Goal: Check status: Check status

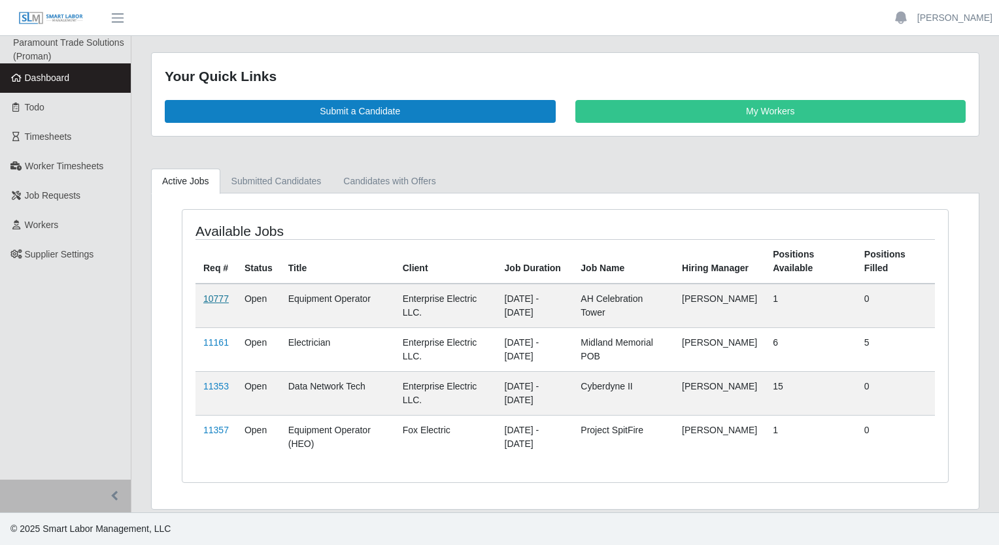
click at [213, 294] on link "10777" at bounding box center [216, 299] width 26 height 10
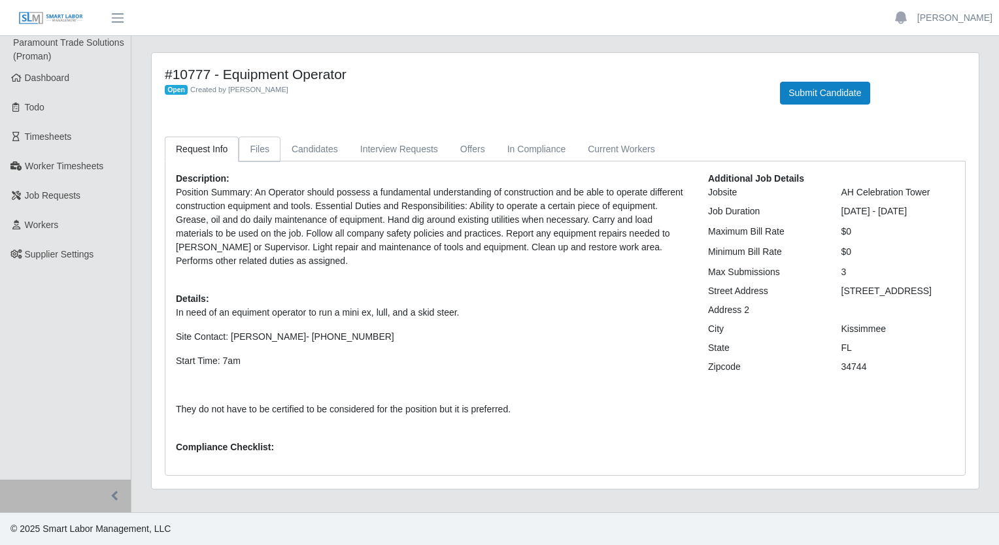
click at [257, 157] on link "Files" at bounding box center [260, 150] width 42 height 26
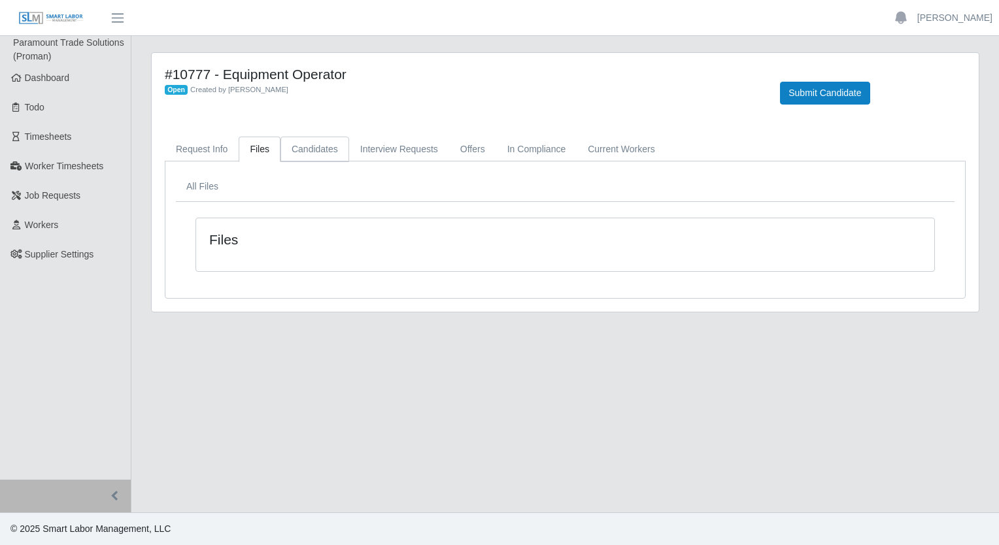
click at [303, 153] on link "Candidates" at bounding box center [315, 150] width 69 height 26
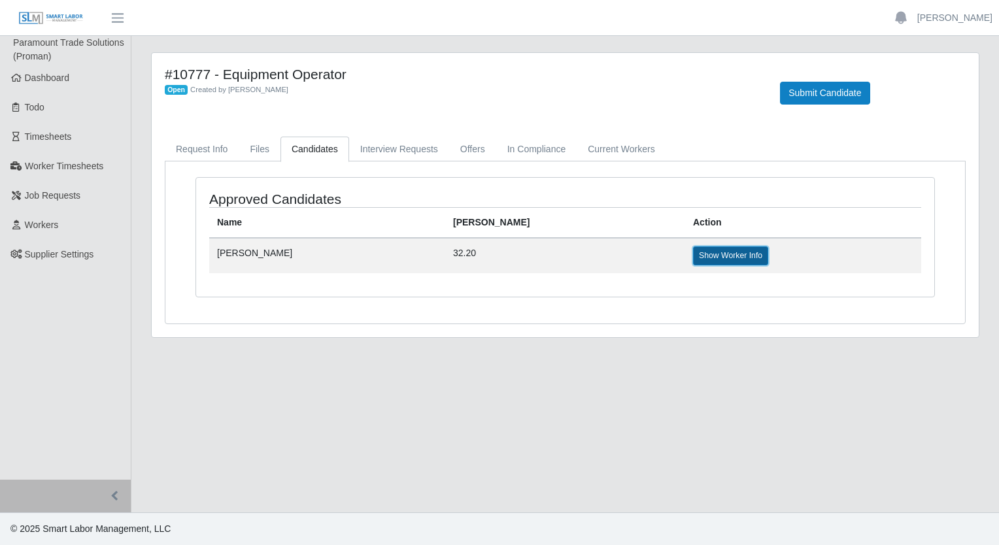
click at [693, 252] on link "Show Worker Info" at bounding box center [730, 256] width 75 height 18
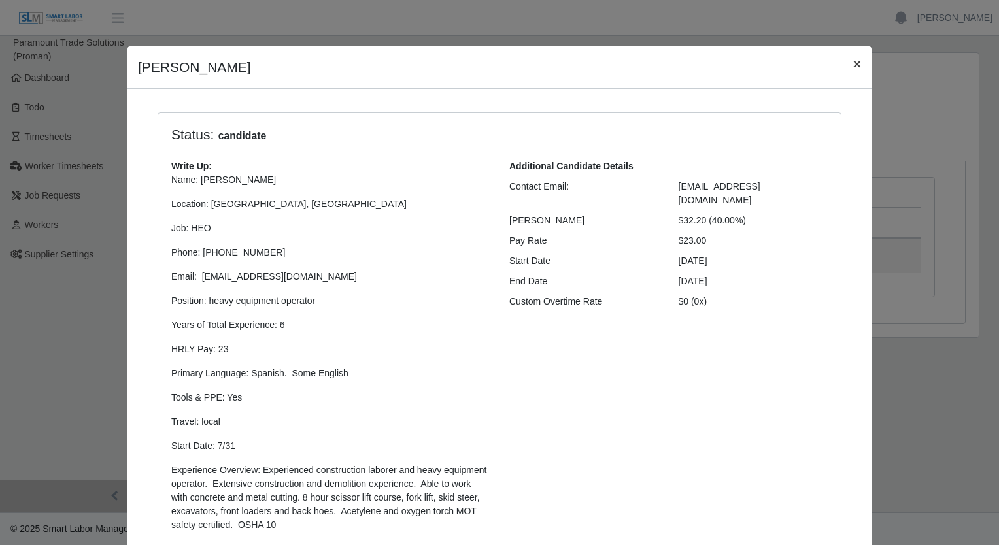
click at [853, 70] on span "×" at bounding box center [857, 63] width 8 height 15
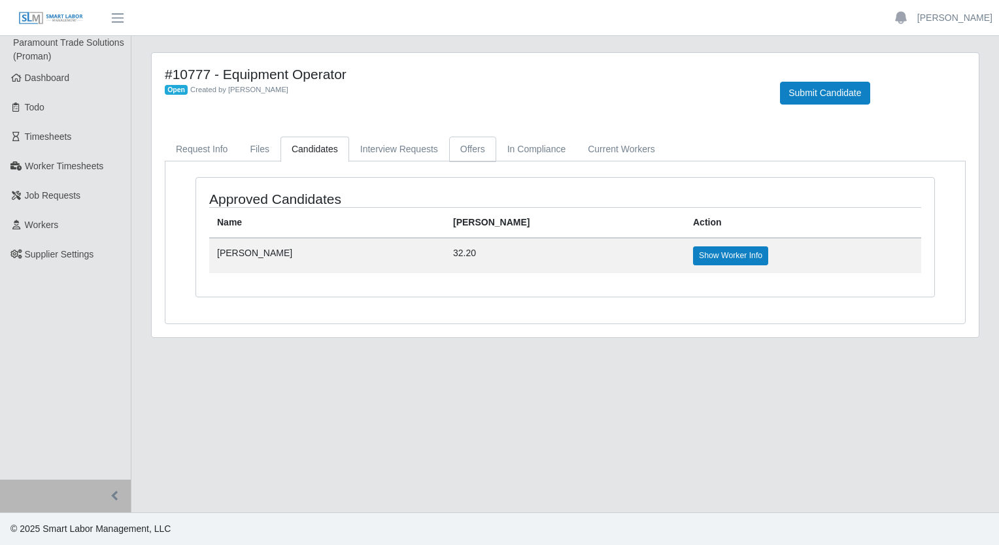
click at [463, 152] on link "Offers" at bounding box center [472, 150] width 47 height 26
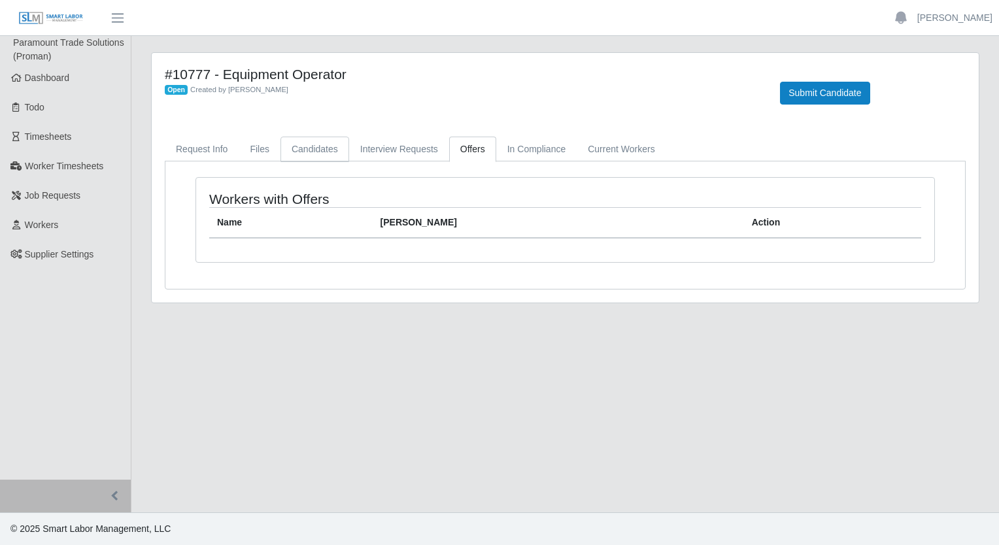
click at [300, 142] on link "Candidates" at bounding box center [315, 150] width 69 height 26
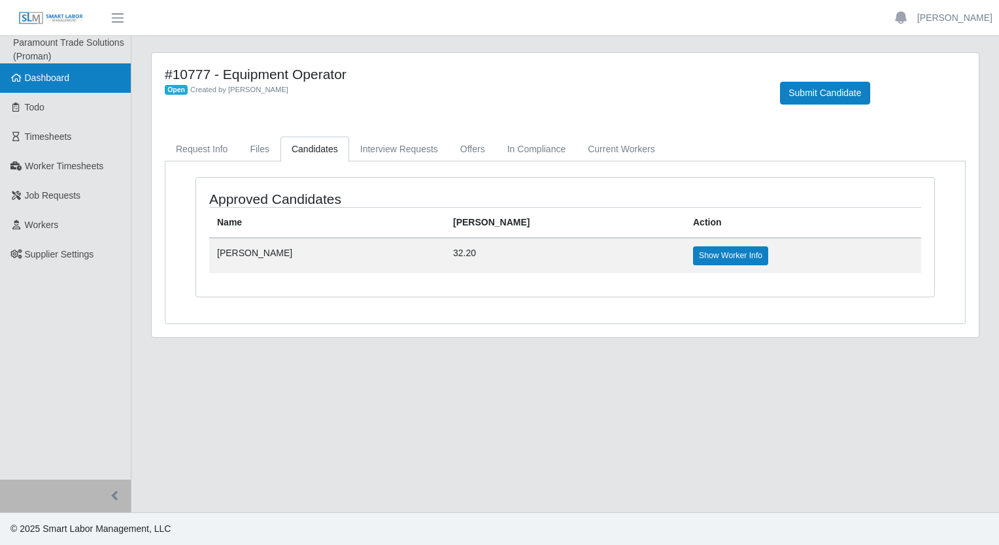
click at [18, 88] on link "Dashboard" at bounding box center [65, 77] width 131 height 29
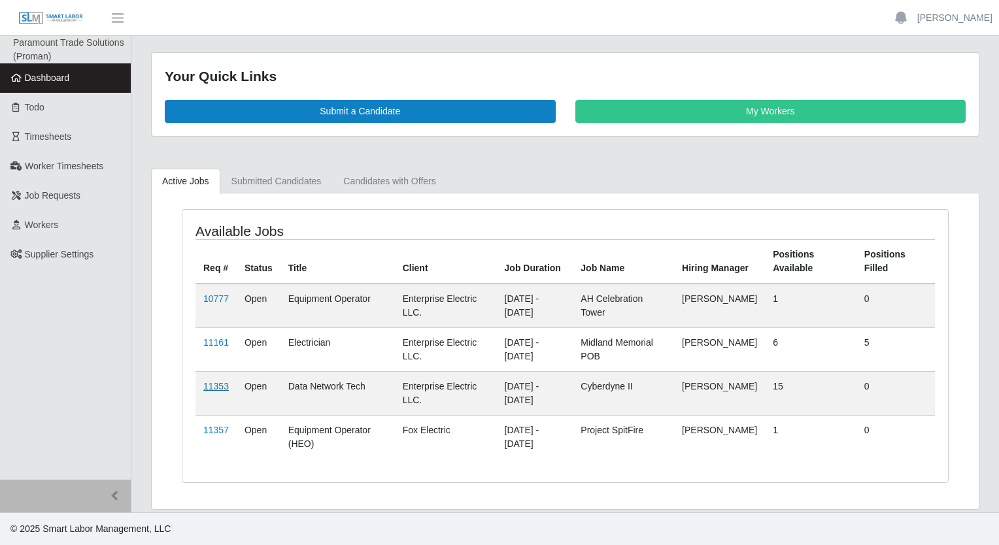
click at [205, 384] on link "11353" at bounding box center [216, 386] width 26 height 10
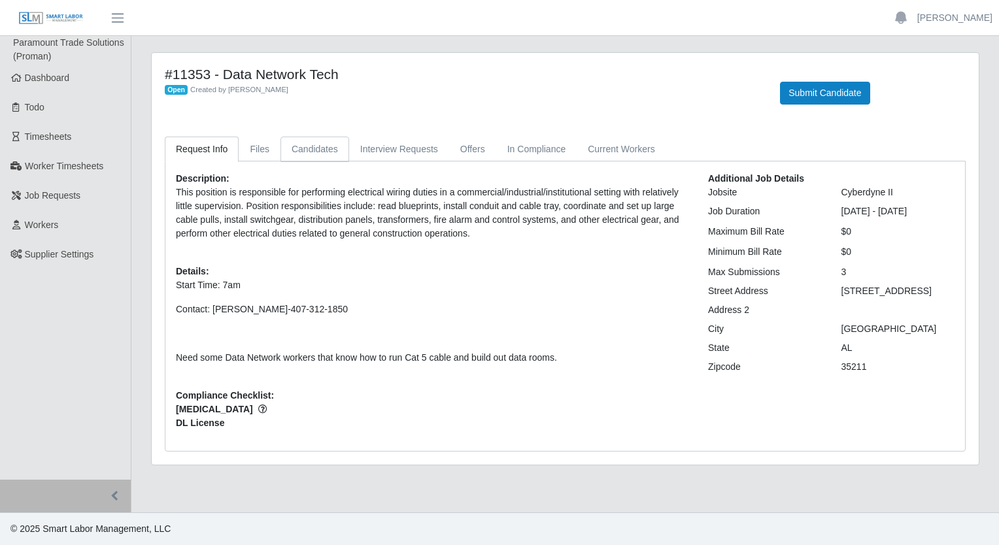
click at [303, 144] on link "Candidates" at bounding box center [315, 150] width 69 height 26
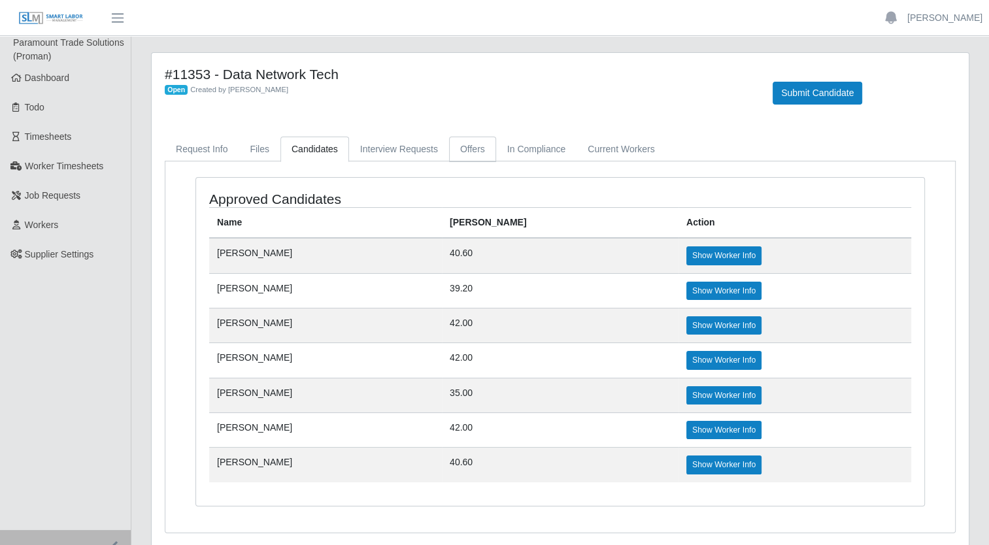
click at [468, 158] on link "Offers" at bounding box center [472, 150] width 47 height 26
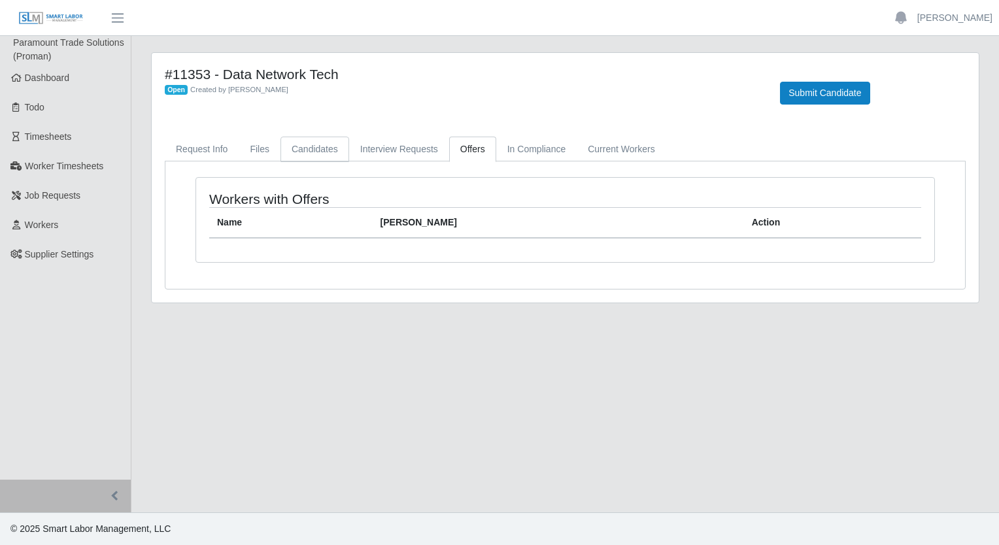
click at [322, 154] on link "Candidates" at bounding box center [315, 150] width 69 height 26
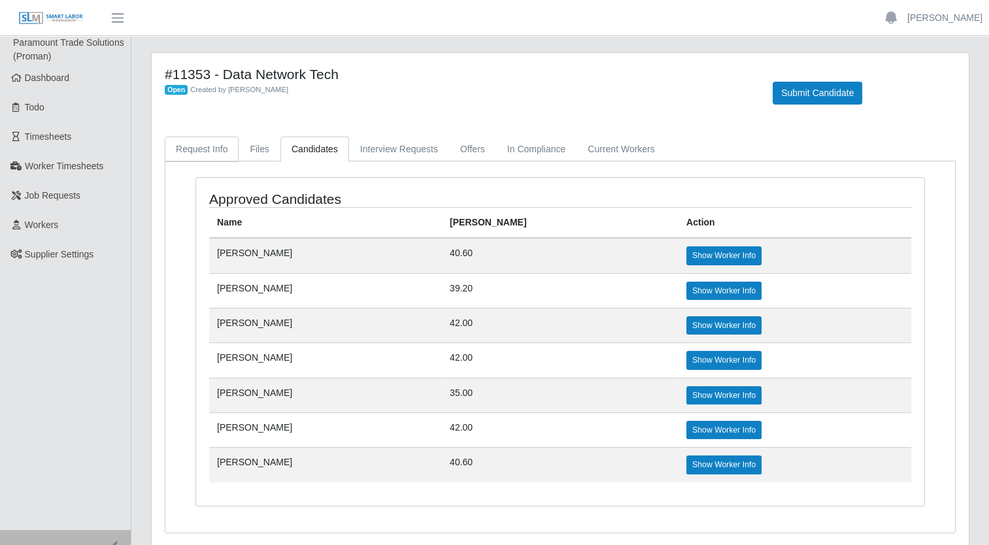
click at [216, 145] on link "Request Info" at bounding box center [202, 150] width 74 height 26
